Goal: Check status: Check status

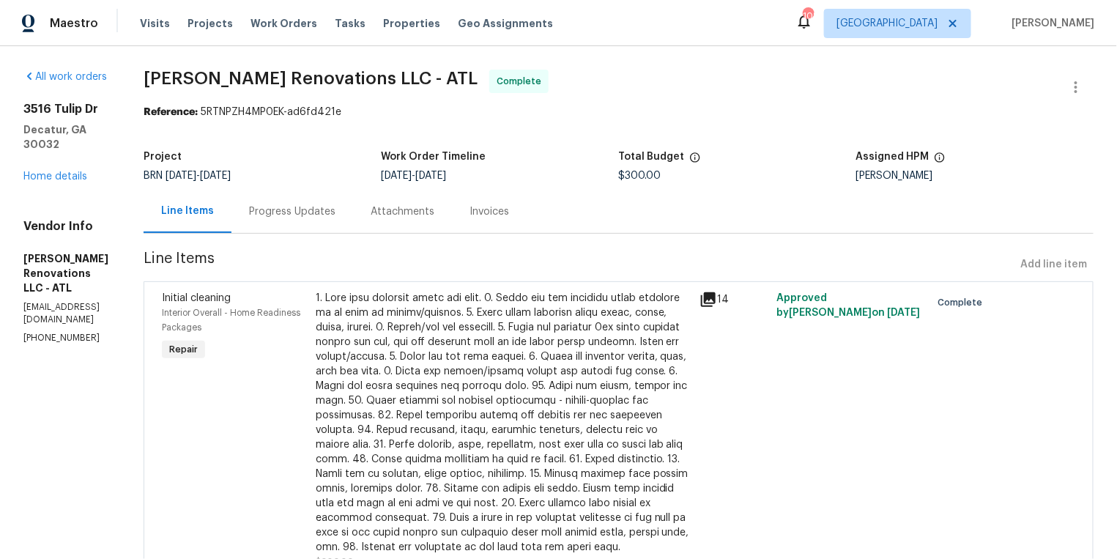
scroll to position [92, 0]
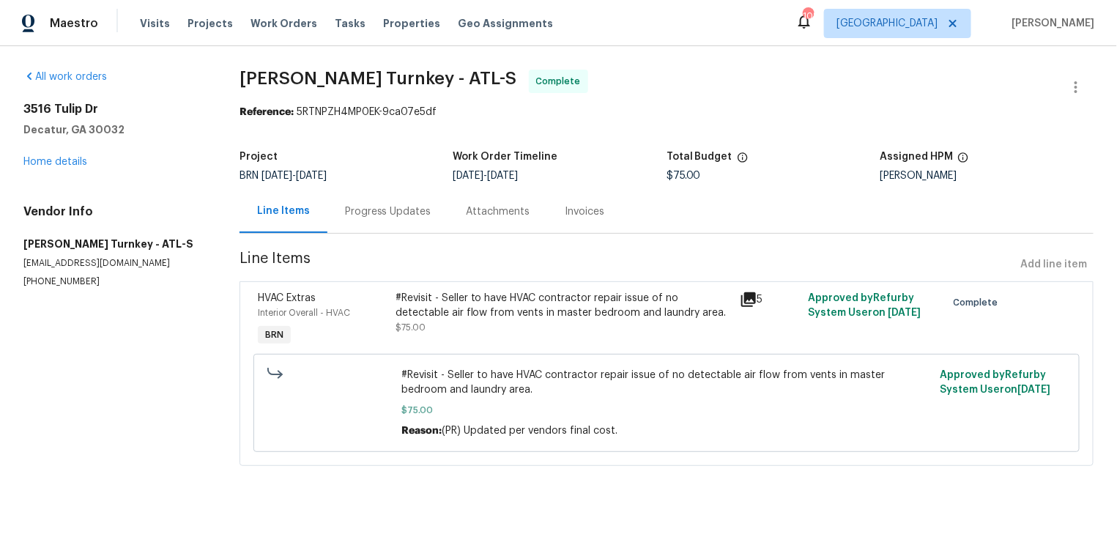
click at [751, 299] on icon at bounding box center [749, 300] width 18 height 18
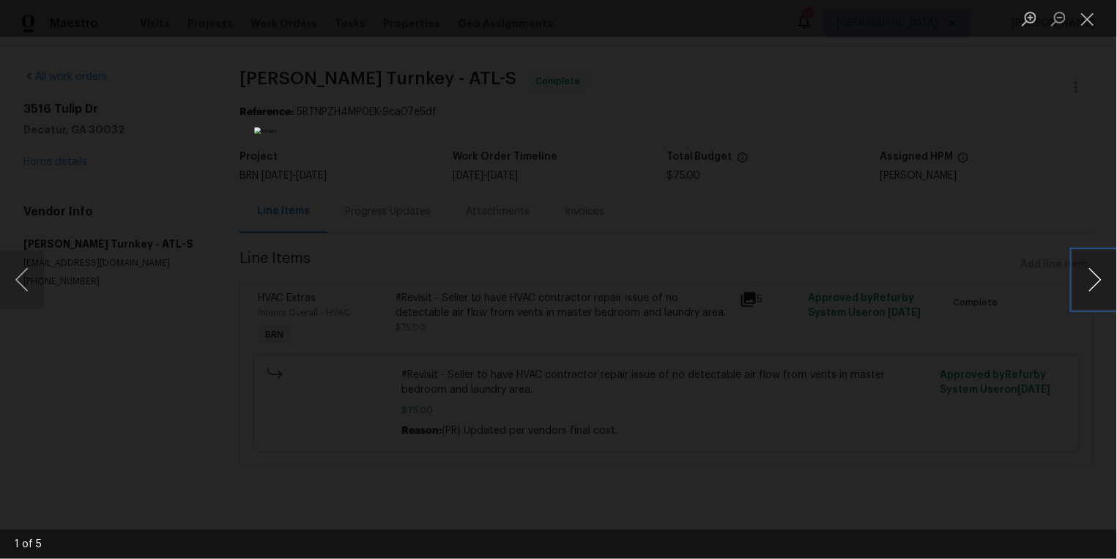
click at [1099, 280] on button "Next image" at bounding box center [1095, 279] width 44 height 59
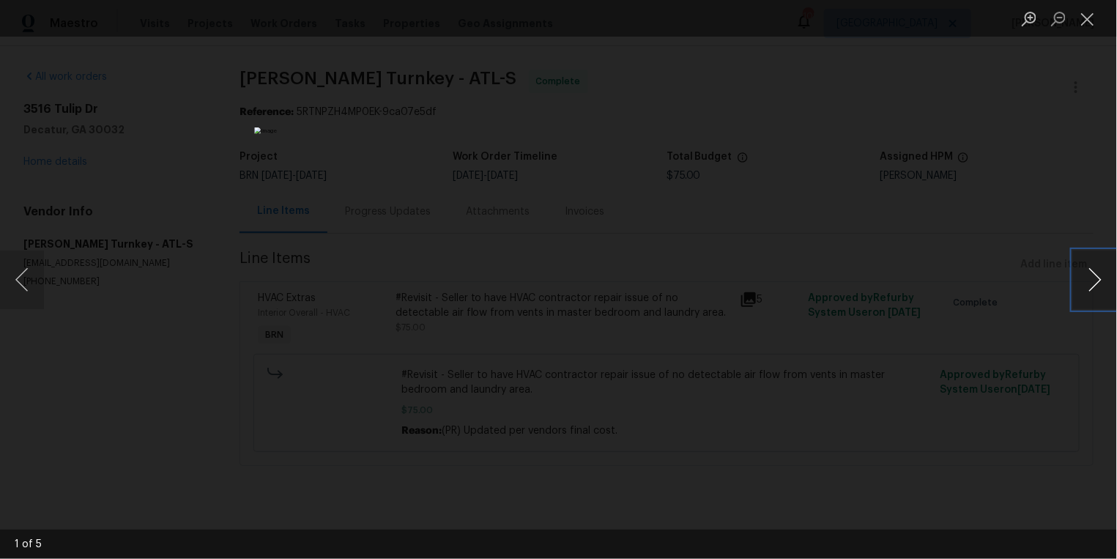
click at [1099, 280] on button "Next image" at bounding box center [1095, 279] width 44 height 59
click at [1086, 25] on button "Close lightbox" at bounding box center [1087, 19] width 29 height 26
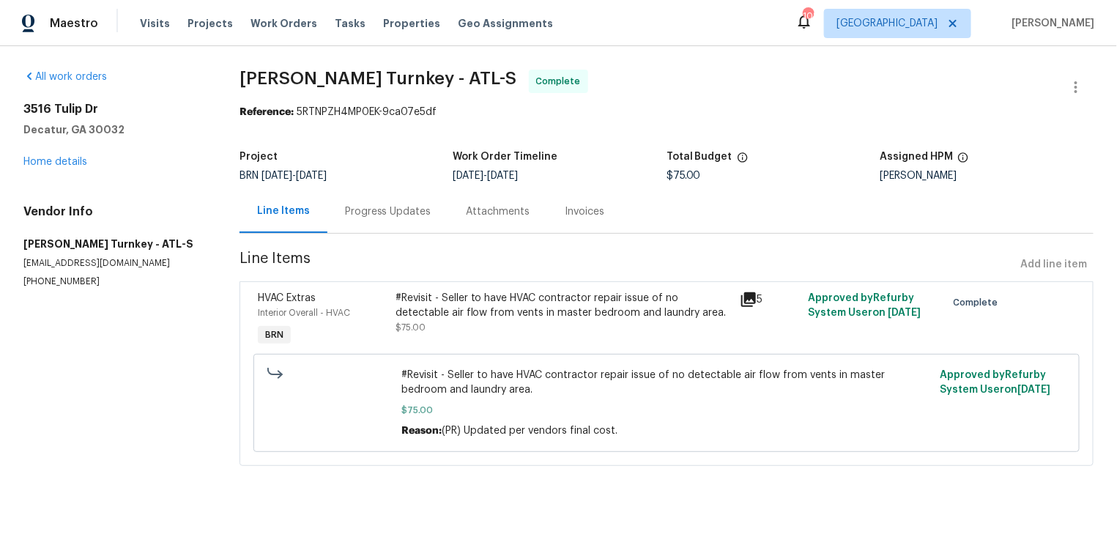
click at [379, 216] on div "Progress Updates" at bounding box center [388, 211] width 86 height 15
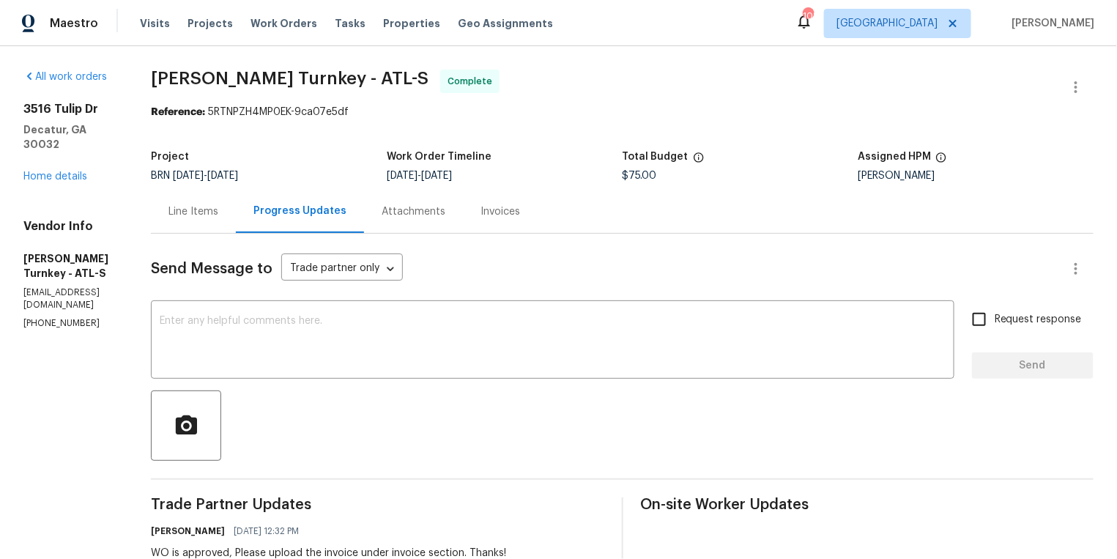
click at [201, 209] on div "Line Items" at bounding box center [193, 211] width 50 height 15
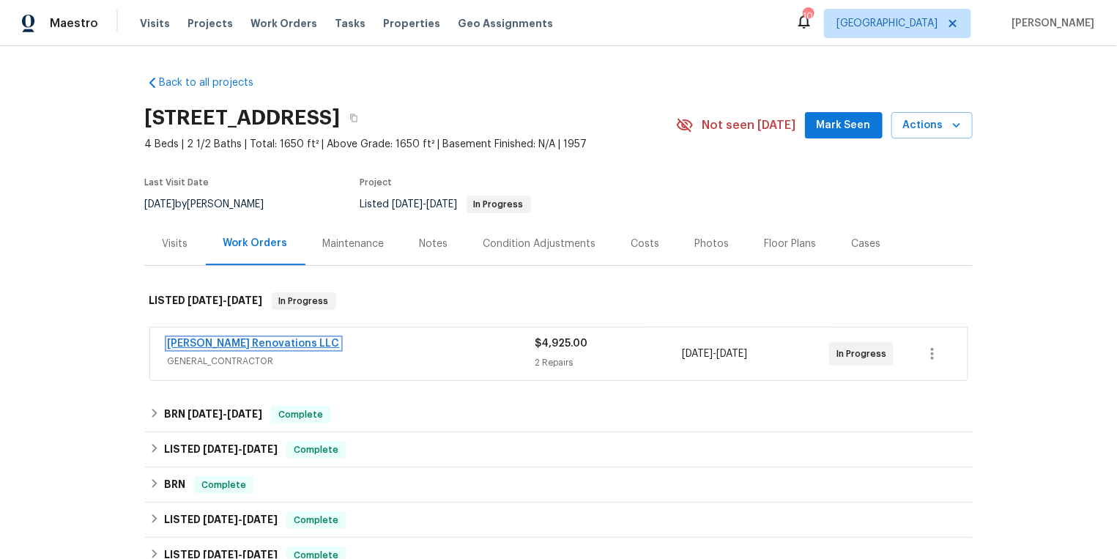
click at [252, 342] on link "Aseem Renovations LLC" at bounding box center [254, 343] width 172 height 10
